Goal: Task Accomplishment & Management: Manage account settings

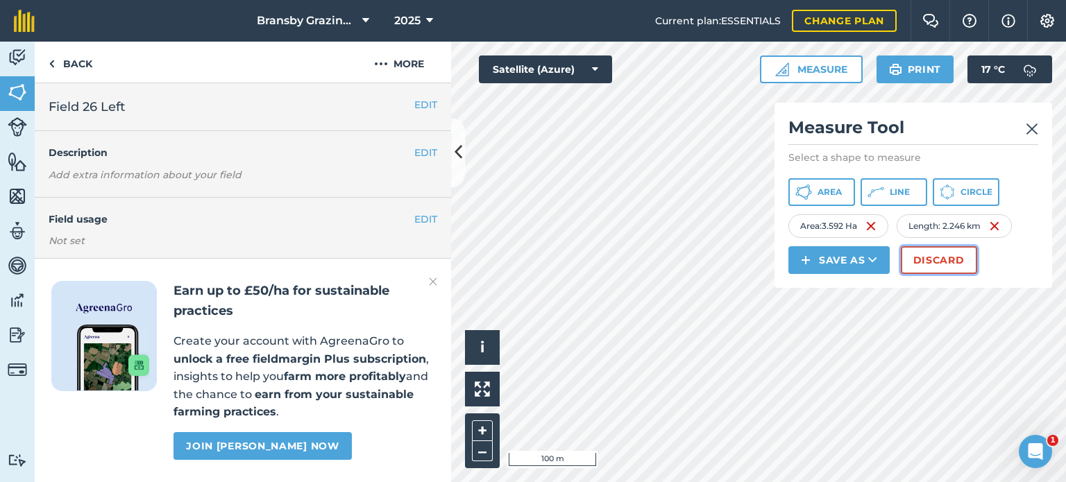
click at [920, 246] on button "Discard" at bounding box center [939, 260] width 76 height 28
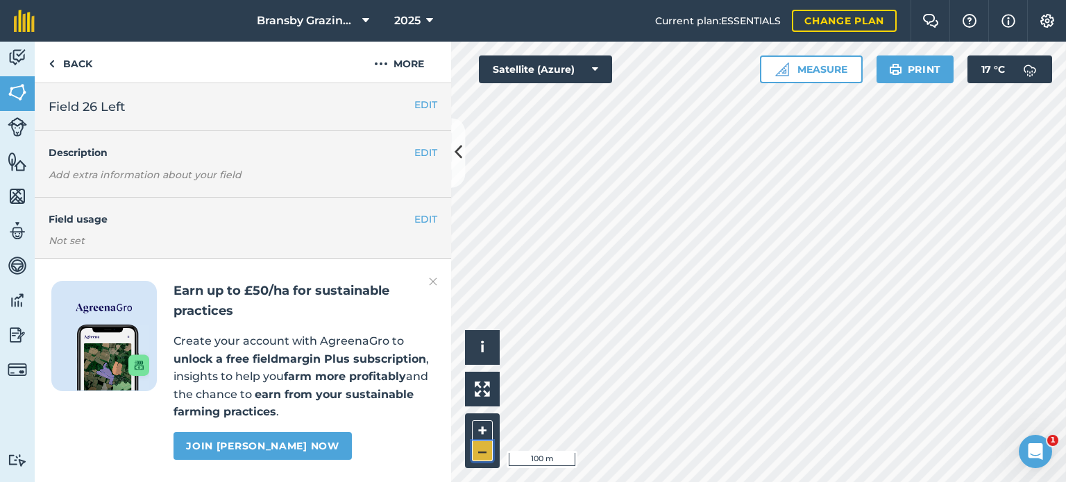
click at [482, 459] on button "–" at bounding box center [482, 451] width 21 height 20
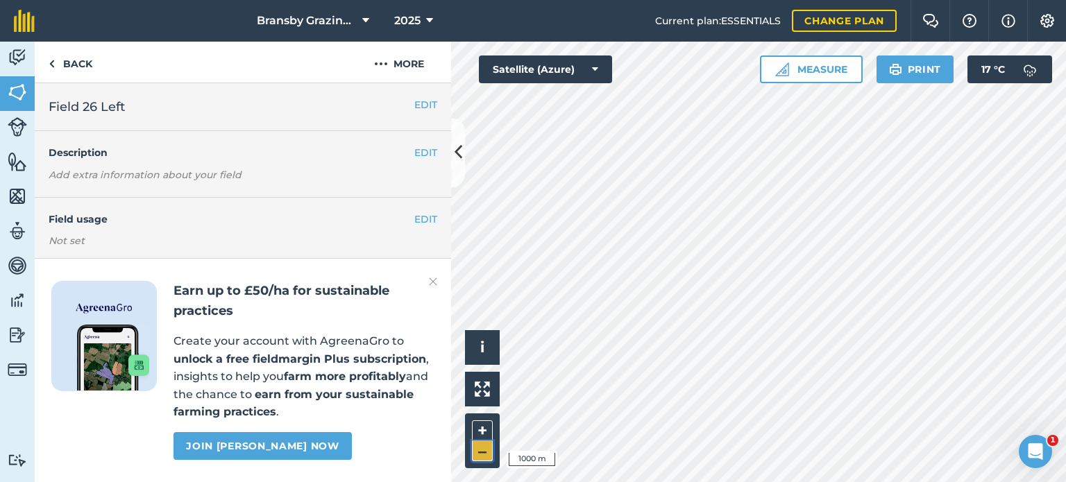
click at [482, 459] on button "–" at bounding box center [482, 451] width 21 height 20
click at [484, 430] on button "+" at bounding box center [482, 431] width 21 height 21
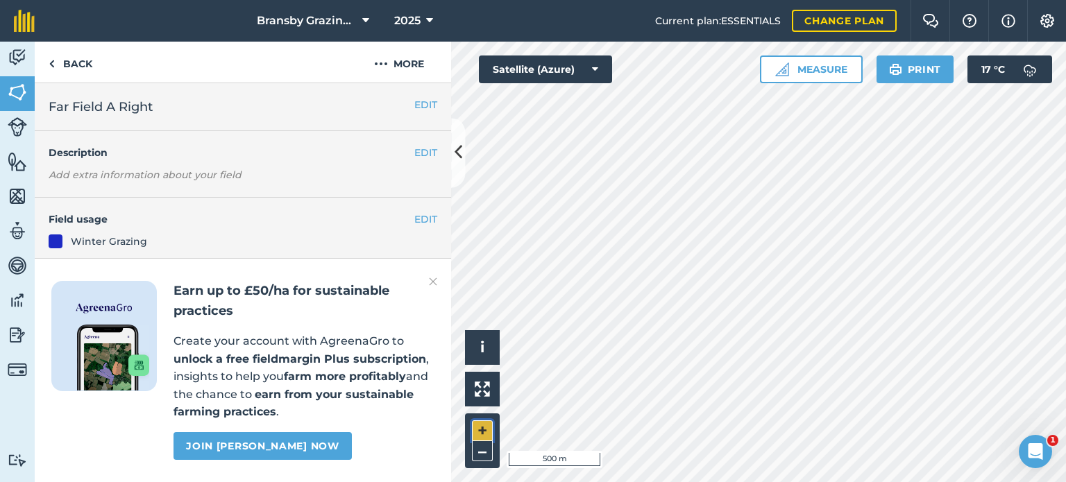
click at [480, 430] on button "+" at bounding box center [482, 431] width 21 height 21
click at [487, 425] on button "+" at bounding box center [482, 431] width 21 height 21
click at [414, 223] on button "EDIT" at bounding box center [425, 219] width 23 height 15
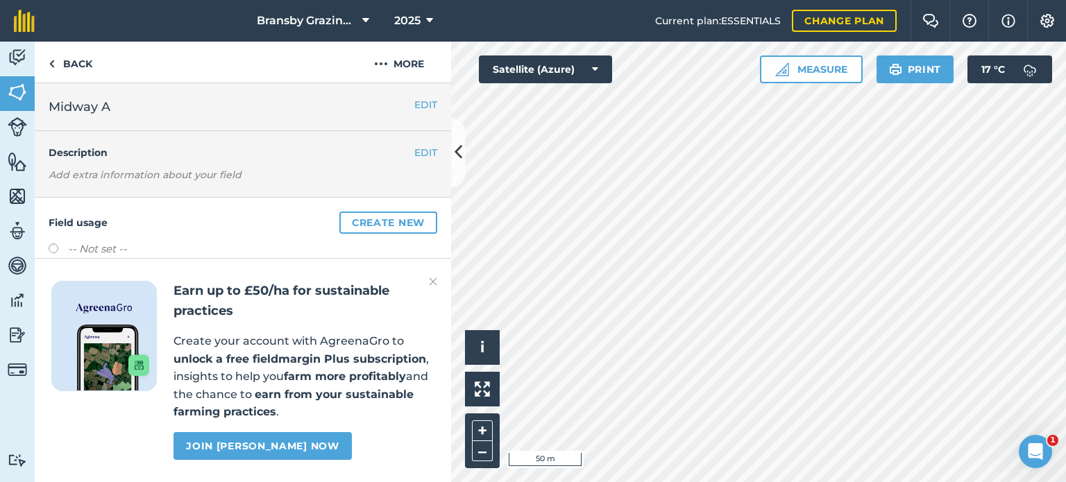
click at [428, 280] on div "Earn up to £50/ha for sustainable practices Create your account with AgreenaGro…" at bounding box center [243, 370] width 416 height 224
click at [433, 281] on img at bounding box center [433, 281] width 8 height 17
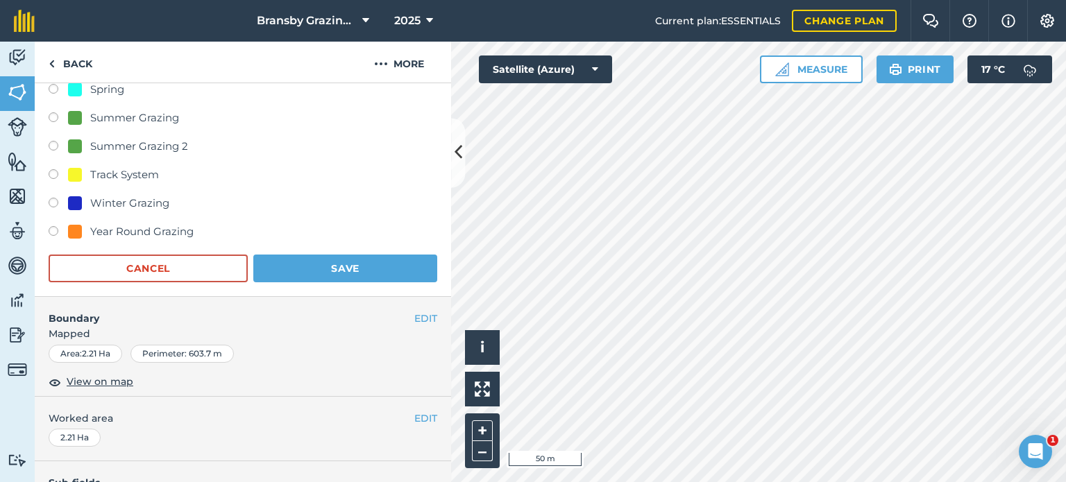
scroll to position [422, 0]
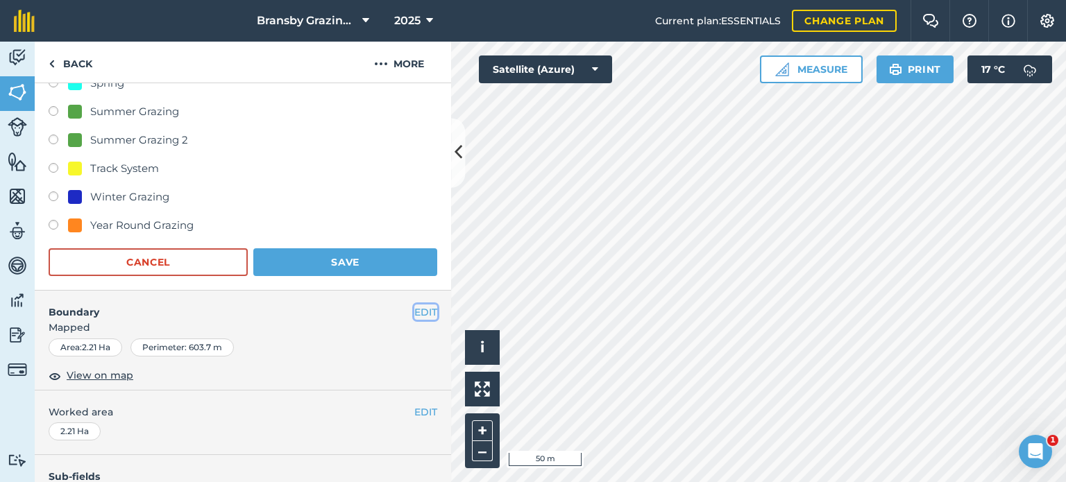
click at [414, 313] on button "EDIT" at bounding box center [425, 312] width 23 height 15
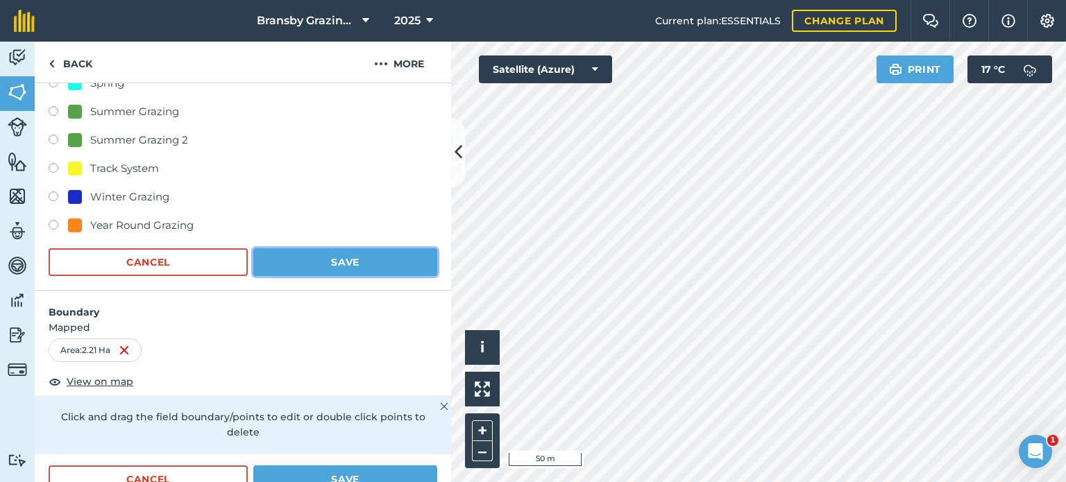
click at [303, 258] on button "Save" at bounding box center [345, 262] width 184 height 28
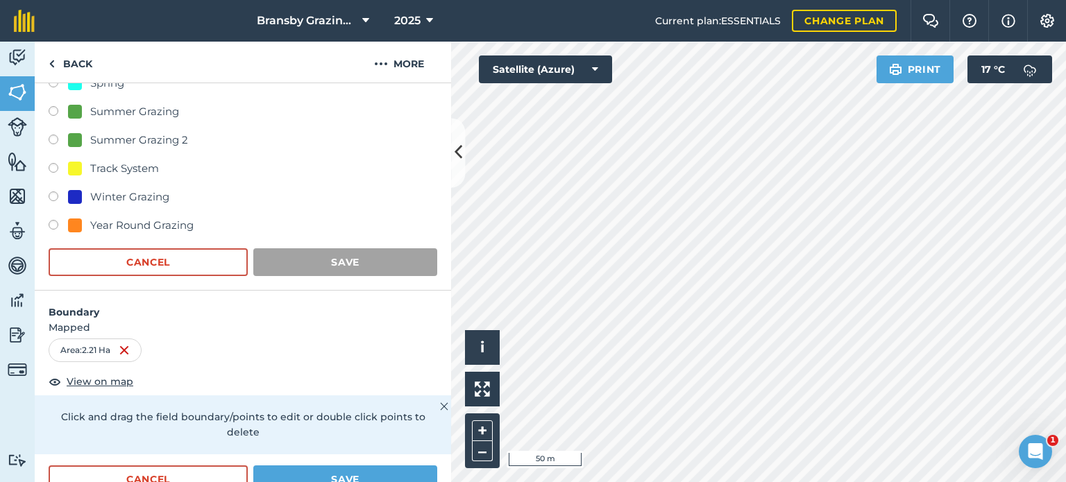
scroll to position [324, 0]
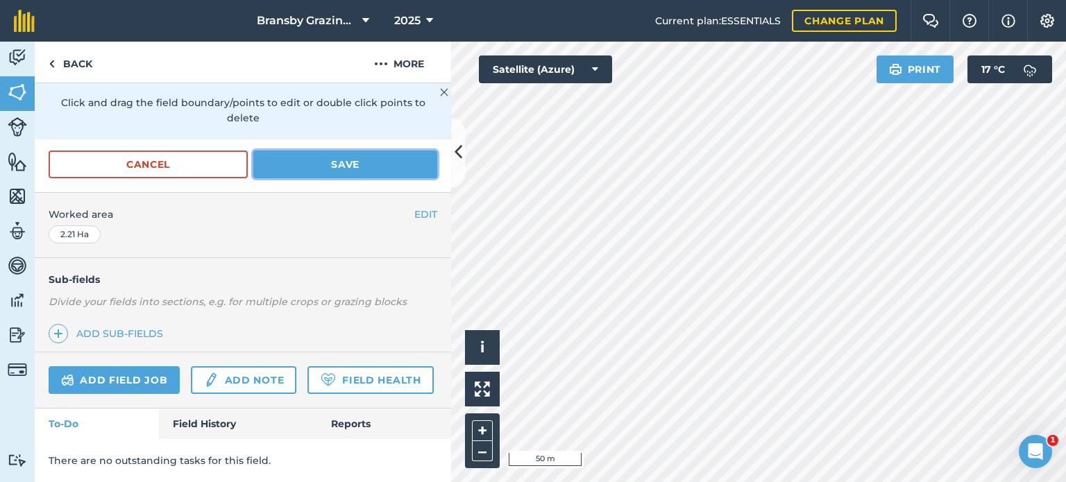
click at [330, 151] on button "Save" at bounding box center [345, 165] width 184 height 28
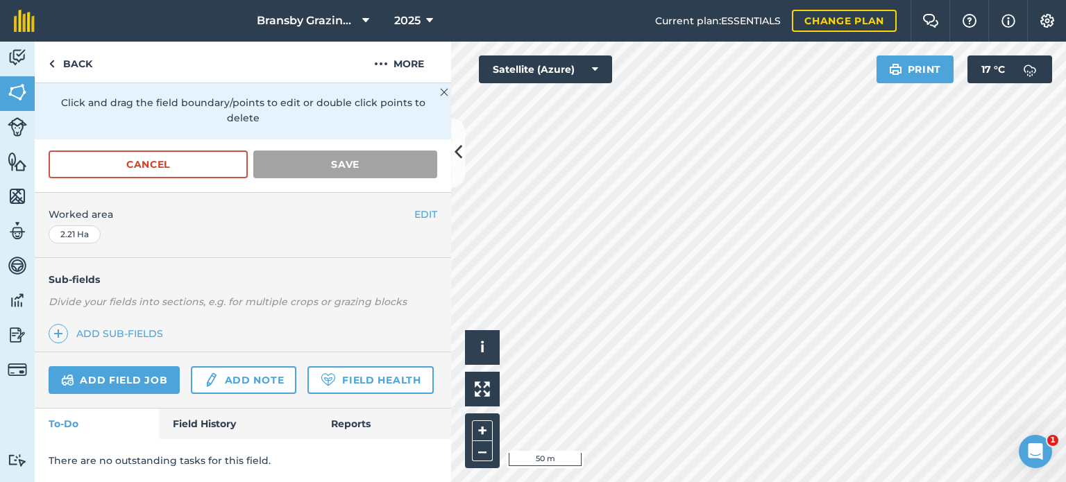
scroll to position [208, 0]
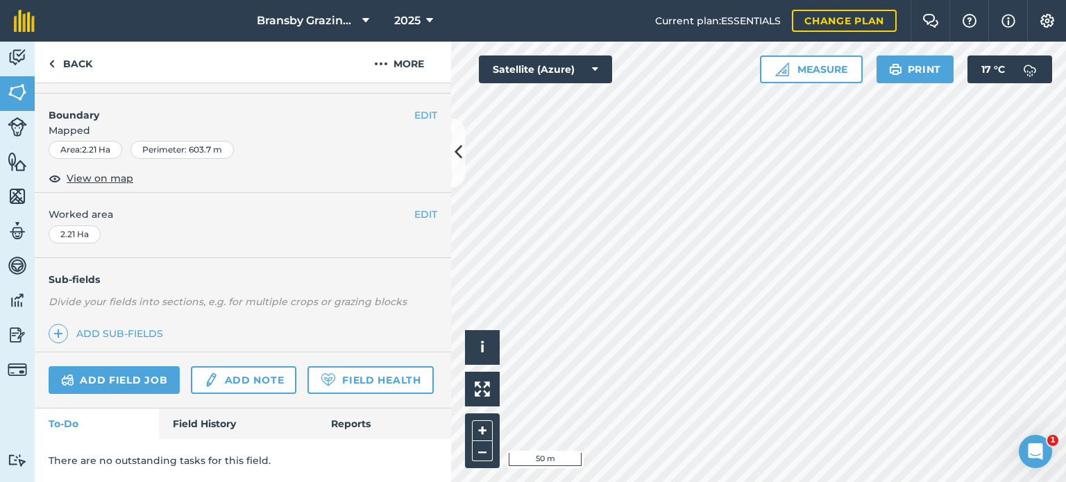
click at [664, 0] on html "Bransby Grazing Plans 2025 Current plan : ESSENTIALS Change plan Farm Chat Help…" at bounding box center [533, 241] width 1066 height 482
click at [587, 482] on html "Bransby Grazing Plans 2025 Current plan : ESSENTIALS Change plan Farm Chat Help…" at bounding box center [533, 241] width 1066 height 482
click at [763, 22] on div "Bransby Grazing Plans 2025 Current plan : ESSENTIALS Change plan Farm Chat Help…" at bounding box center [533, 241] width 1066 height 482
click at [738, 482] on html "Bransby Grazing Plans 2025 Current plan : ESSENTIALS Change plan Farm Chat Help…" at bounding box center [533, 241] width 1066 height 482
click at [416, 474] on div "Activity Fields Livestock Features Maps Team Vehicles Data Reporting Billing Tu…" at bounding box center [533, 262] width 1066 height 441
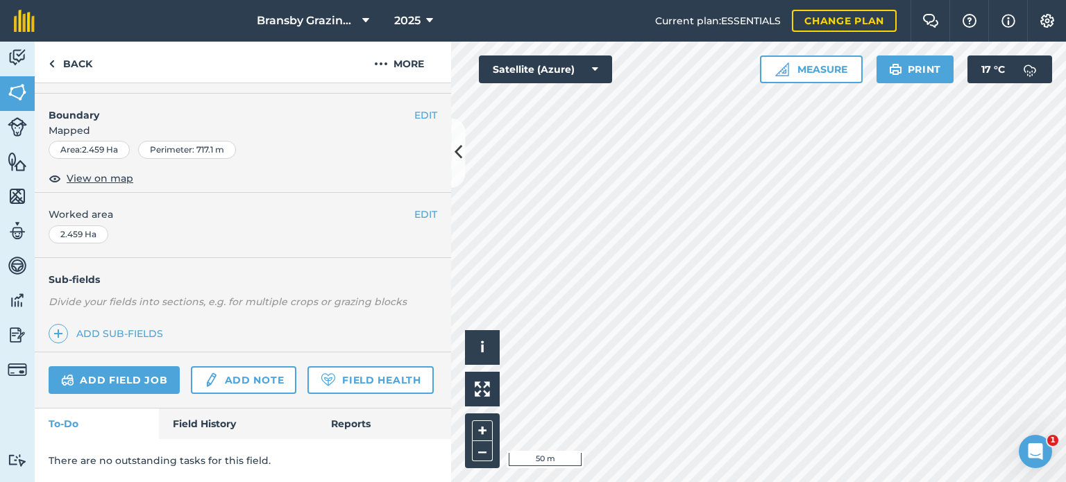
click at [550, 482] on html "Bransby Grazing Plans 2025 Current plan : ESSENTIALS Change plan Farm Chat Help…" at bounding box center [533, 241] width 1066 height 482
click at [648, 482] on html "Bransby Grazing Plans 2025 Current plan : ESSENTIALS Change plan Farm Chat Help…" at bounding box center [533, 241] width 1066 height 482
click at [683, 482] on html "Bransby Grazing Plans 2025 Current plan : ESSENTIALS Change plan Farm Chat Help…" at bounding box center [533, 241] width 1066 height 482
click at [482, 424] on button "+" at bounding box center [482, 431] width 21 height 21
click at [458, 144] on icon at bounding box center [459, 153] width 8 height 24
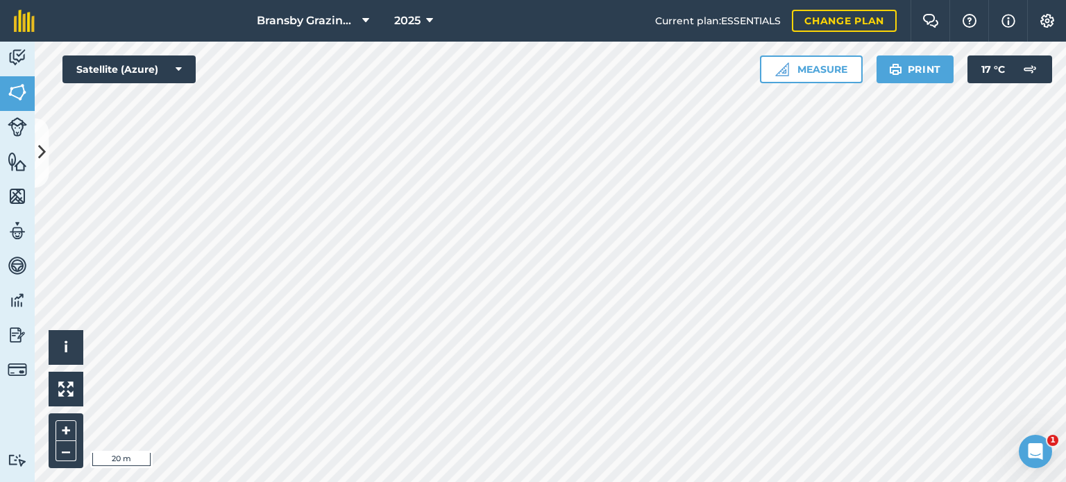
click at [378, 482] on html "Bransby Grazing Plans 2025 Current plan : ESSENTIALS Change plan Farm Chat Help…" at bounding box center [533, 241] width 1066 height 482
